Goal: Find specific page/section: Find specific page/section

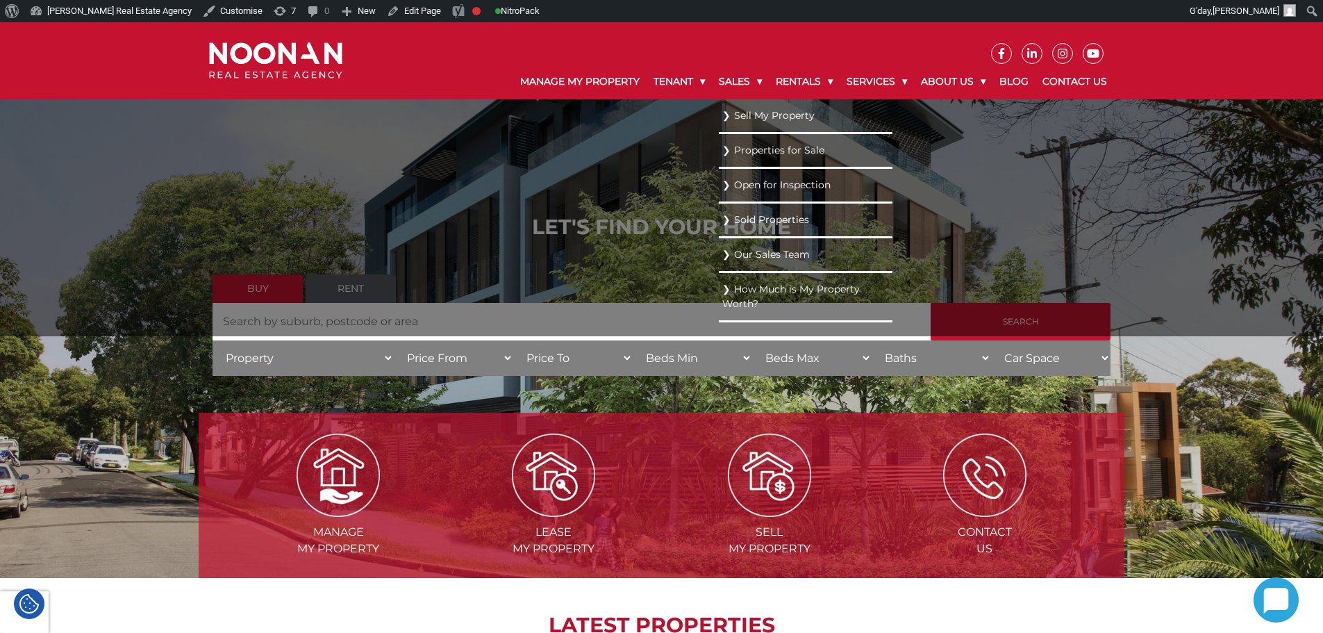
click at [736, 184] on link "Open for Inspection" at bounding box center [805, 185] width 167 height 19
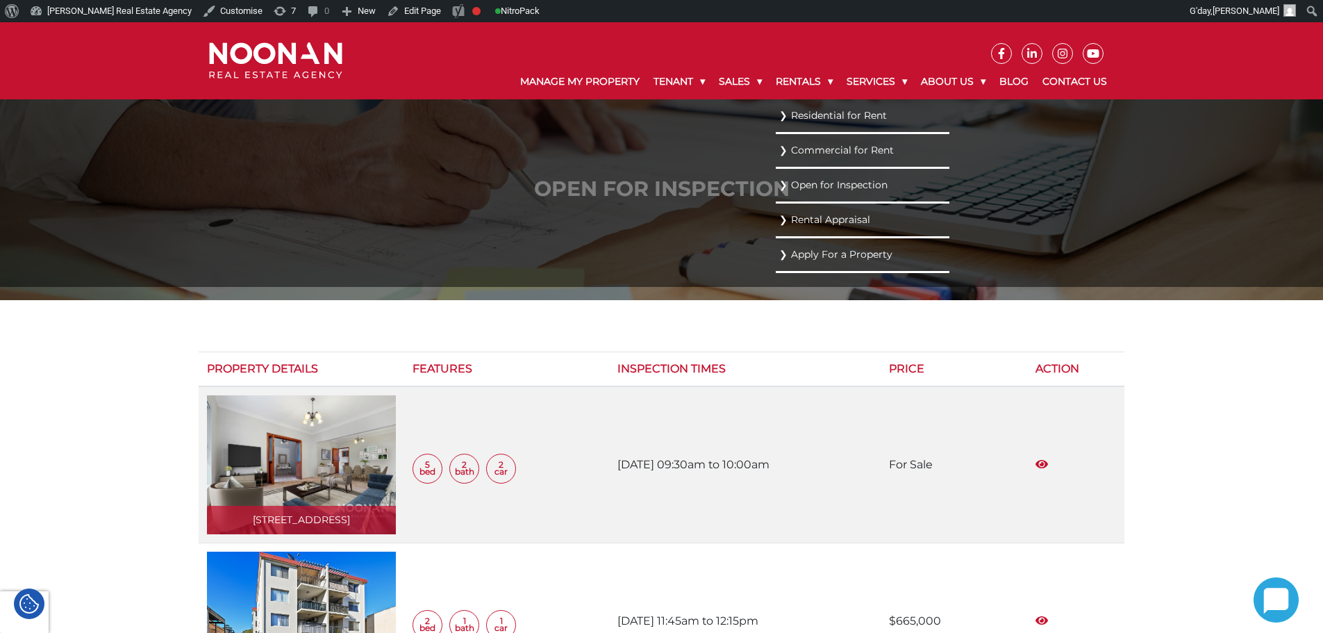
click at [827, 107] on link "Residential for Rent" at bounding box center [862, 115] width 167 height 19
